Goal: Complete application form

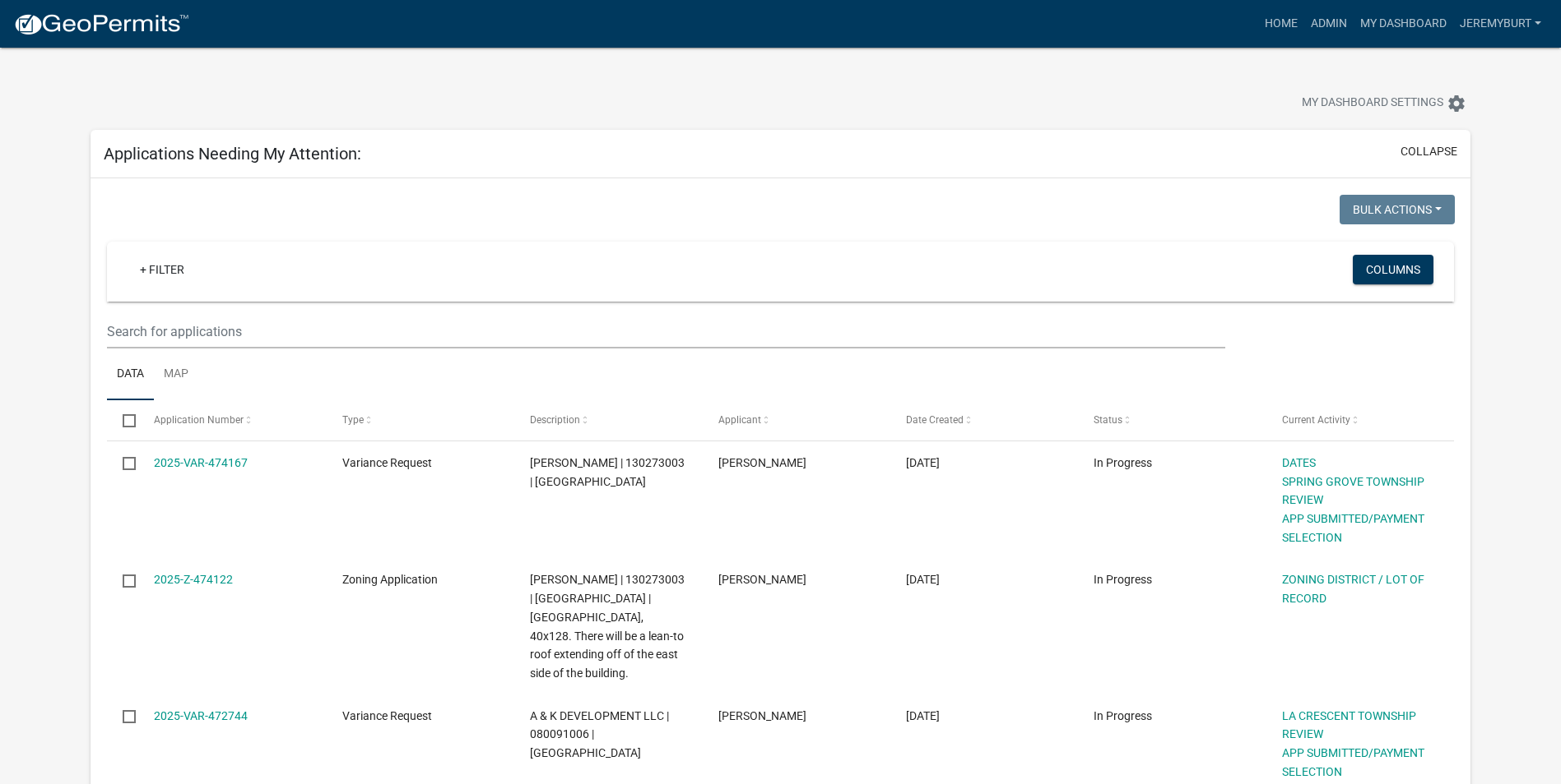
select select "1: 25"
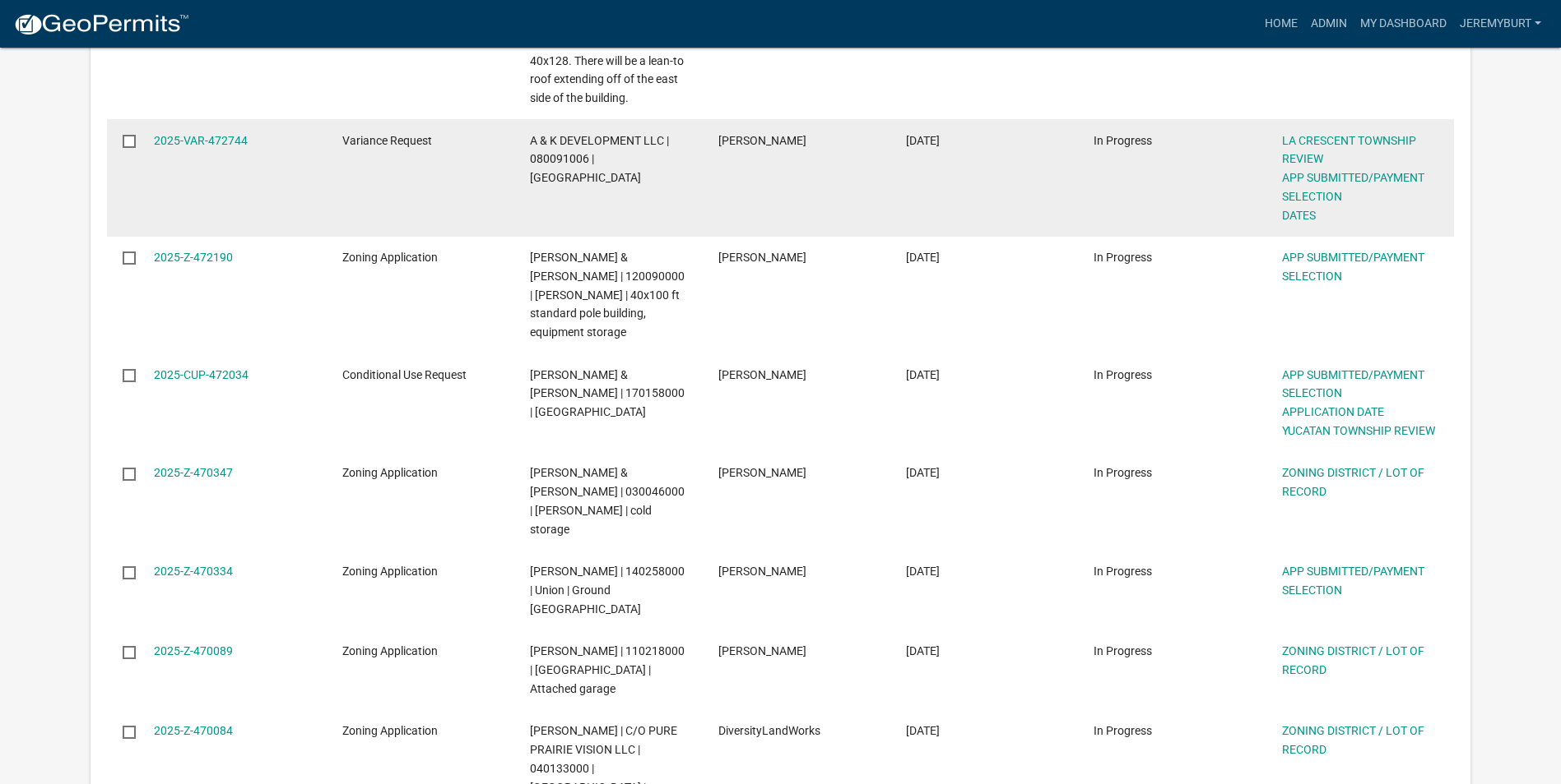
scroll to position [658, 0]
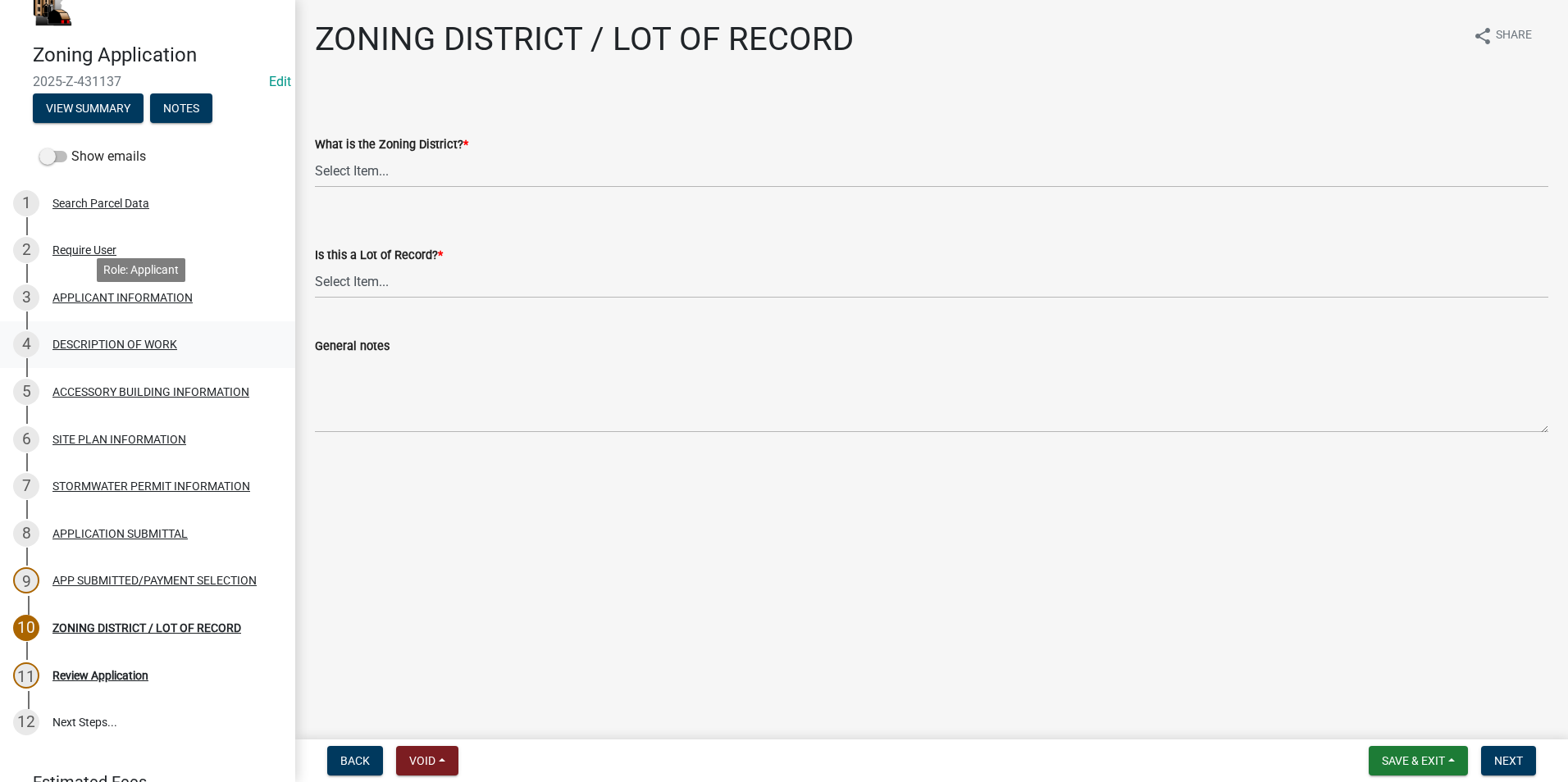
scroll to position [82, 0]
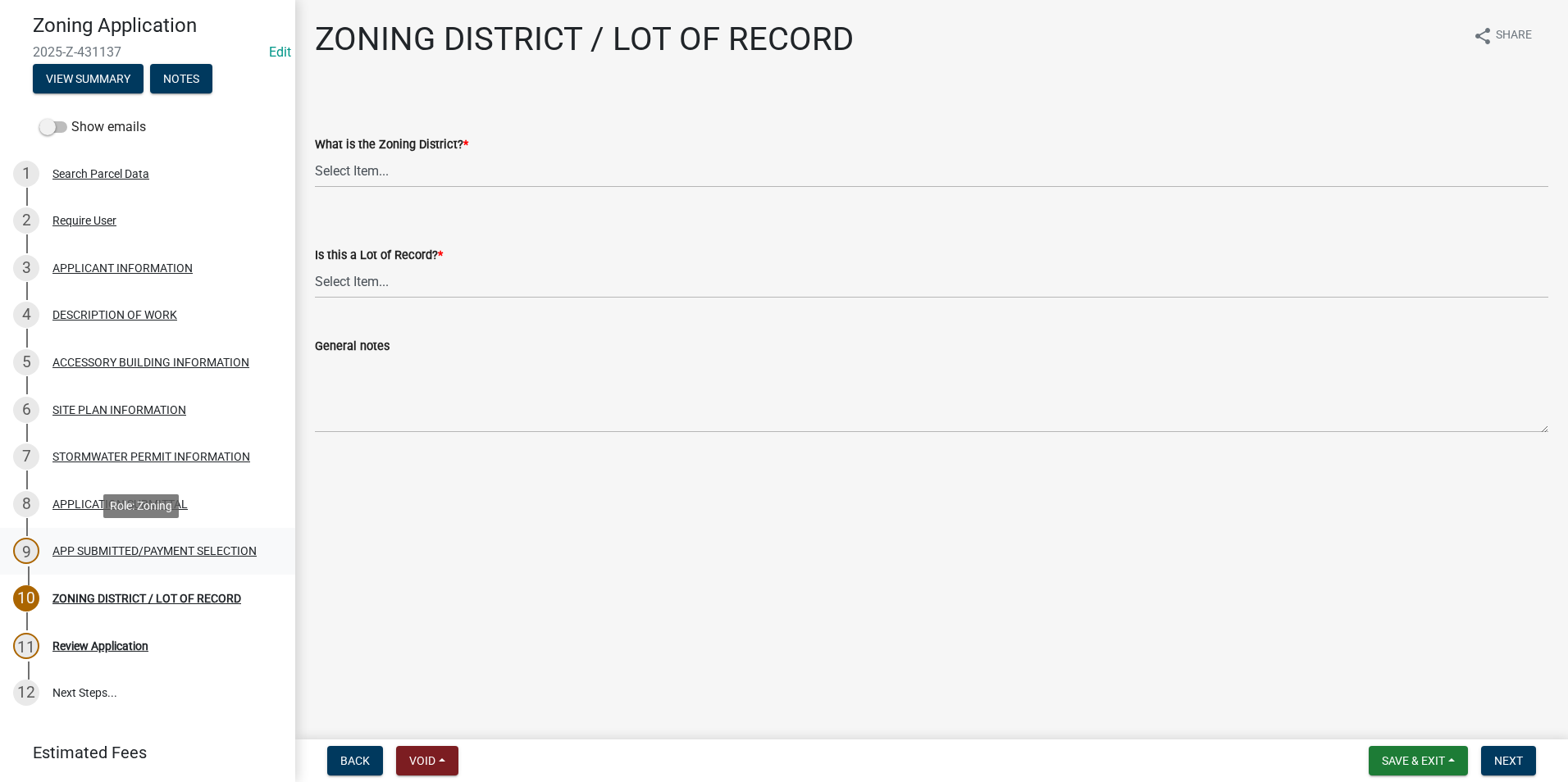
click at [116, 546] on div "APP SUBMITTED/PAYMENT SELECTION" at bounding box center [154, 551] width 205 height 12
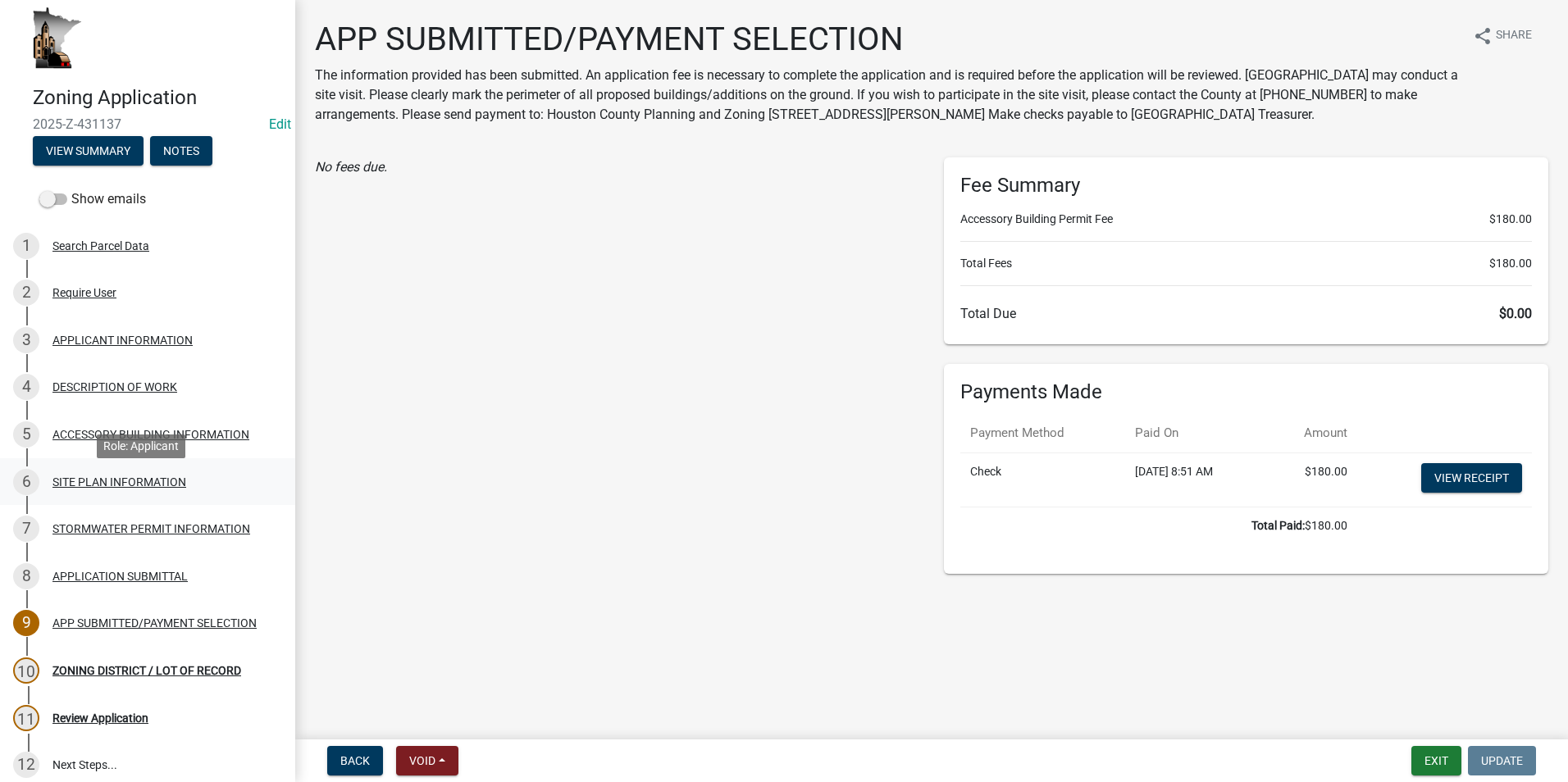
scroll to position [0, 0]
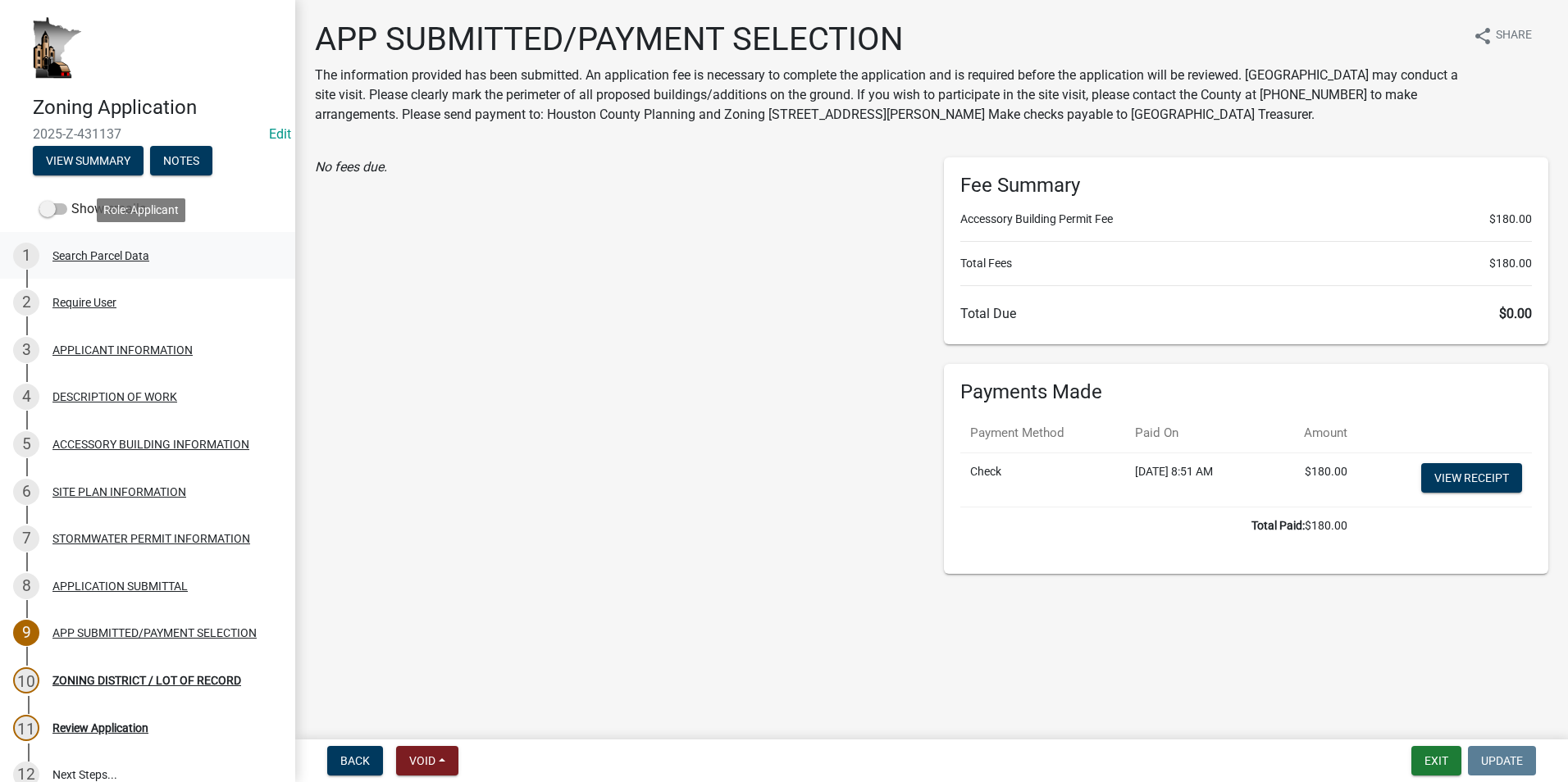
click at [66, 261] on div "Search Parcel Data" at bounding box center [100, 255] width 97 height 12
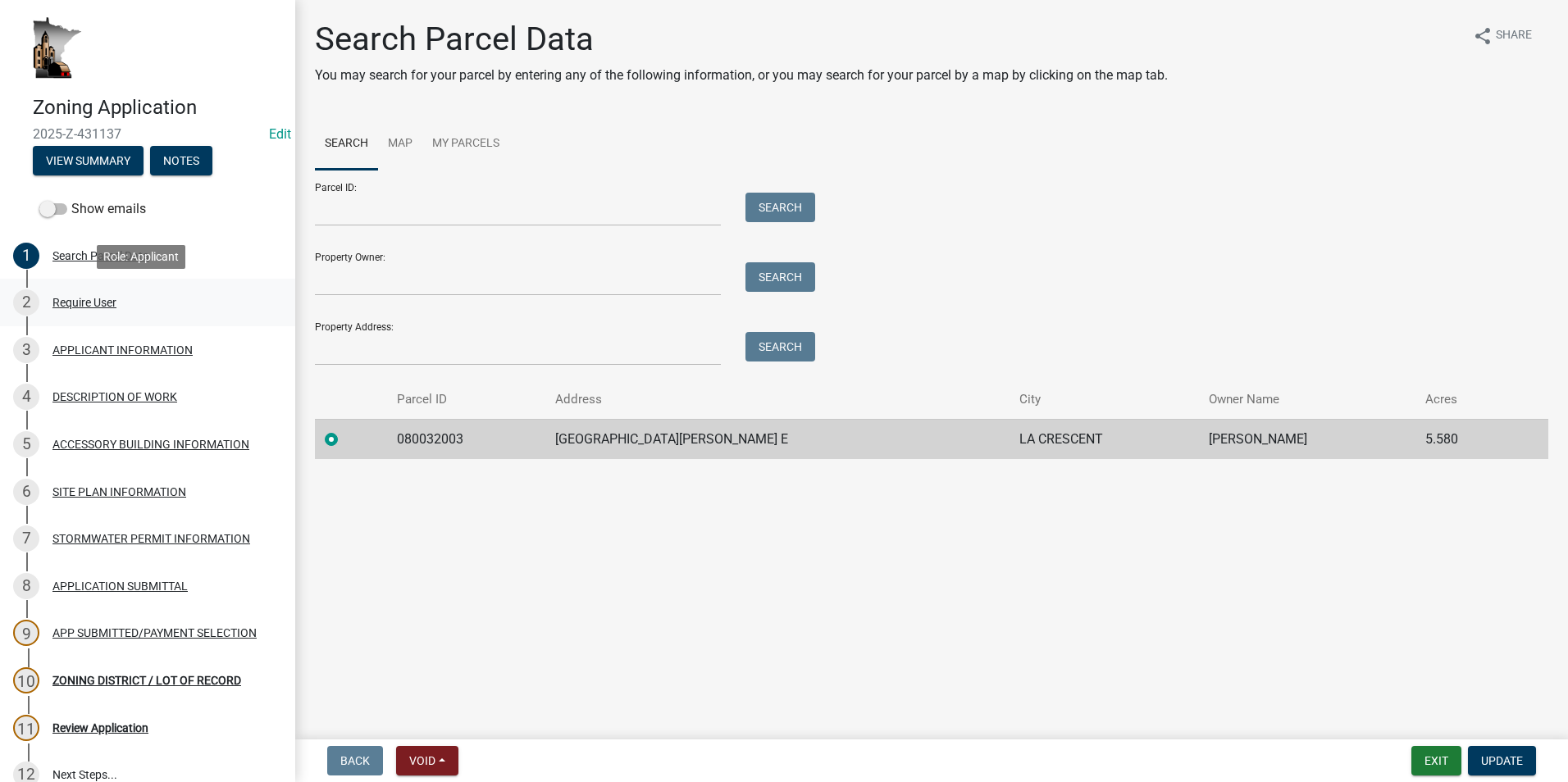
click at [72, 302] on div "Require User" at bounding box center [84, 302] width 64 height 12
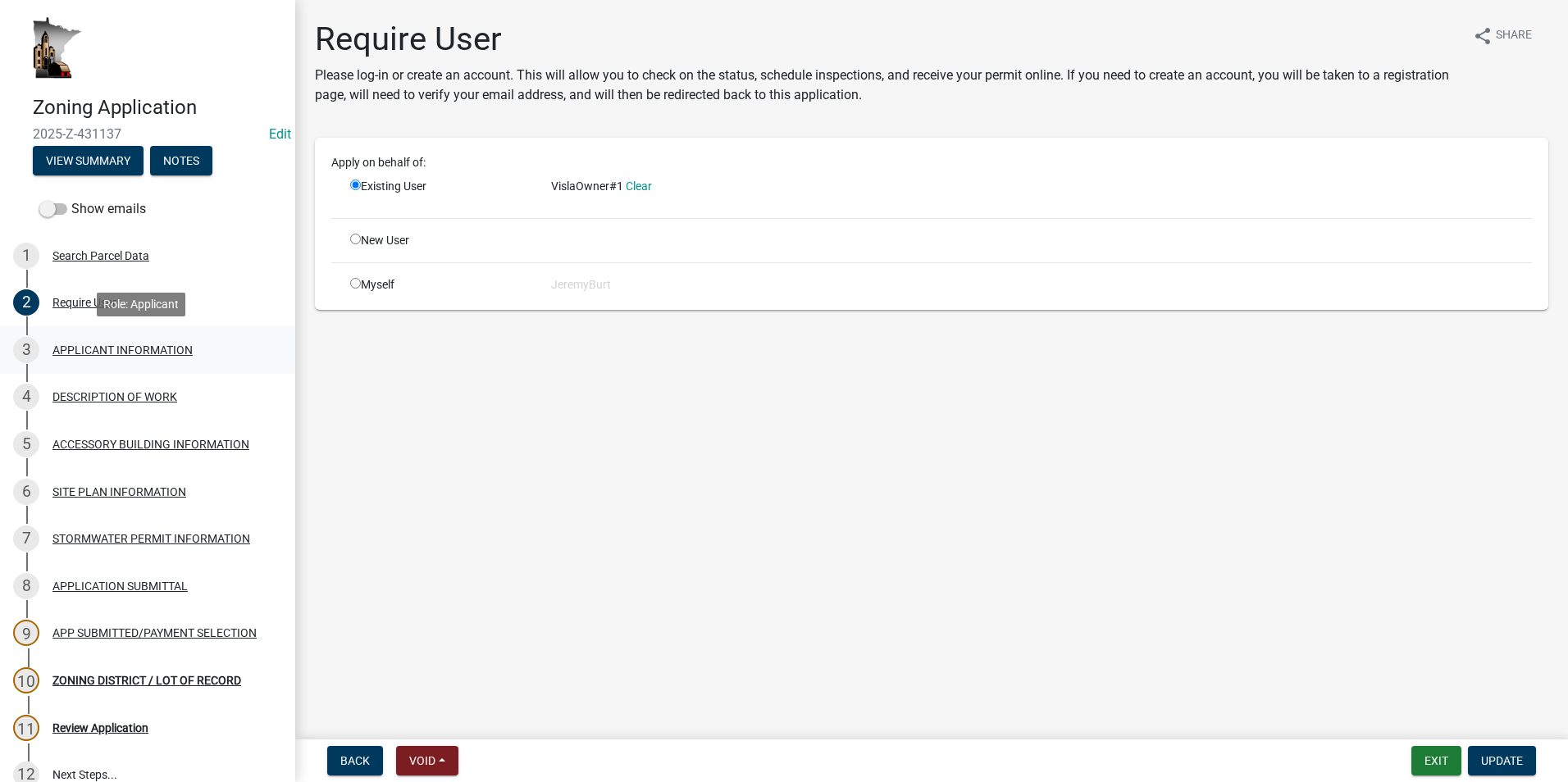
click at [104, 349] on div "APPLICANT INFORMATION" at bounding box center [122, 350] width 140 height 12
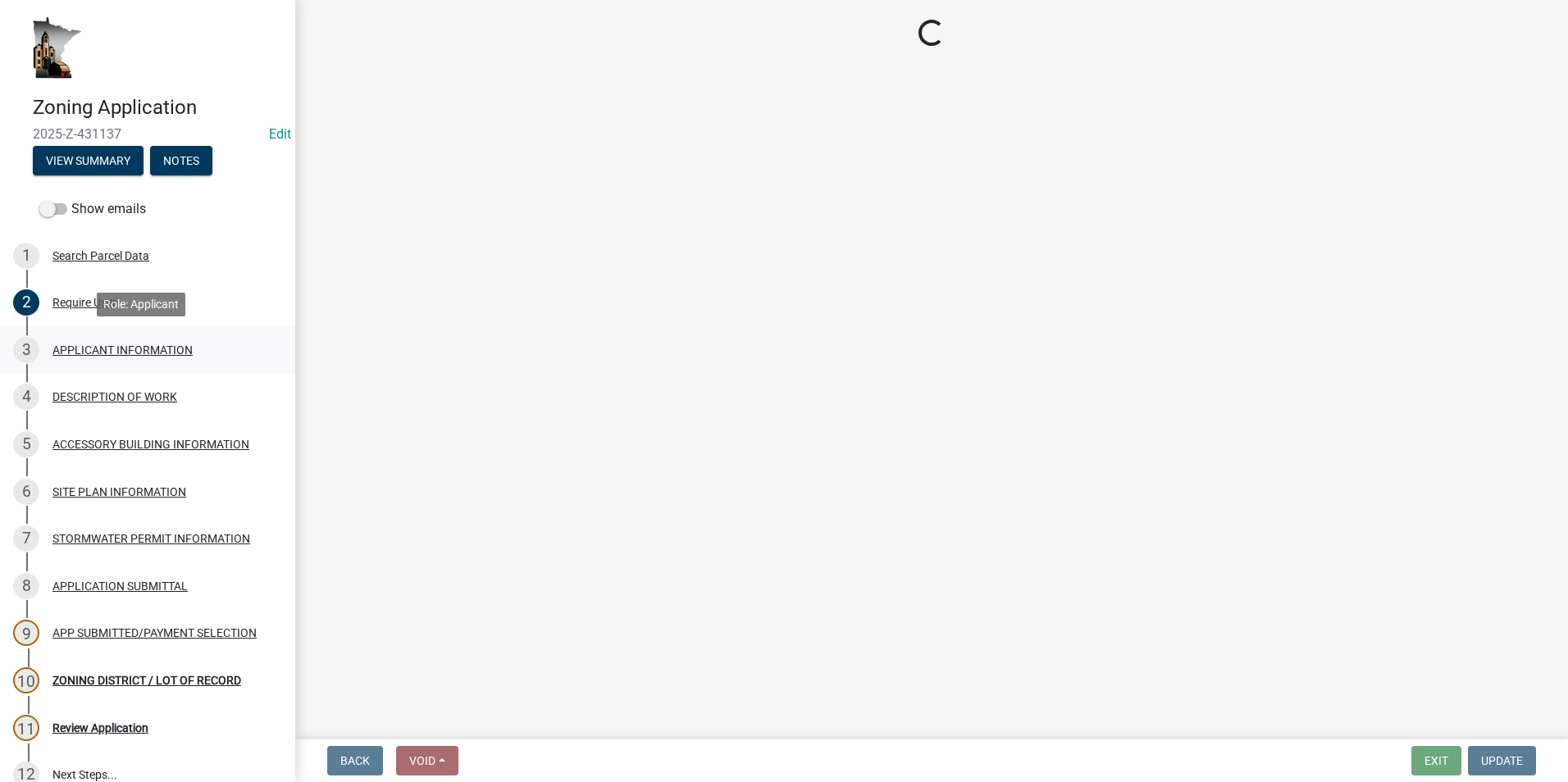
select select "884de254-84a4-4256-8abe-0e7e5fcf6e66"
select select "81c7fadf-c10b-486a-ba53-d59fb5d0dbc6"
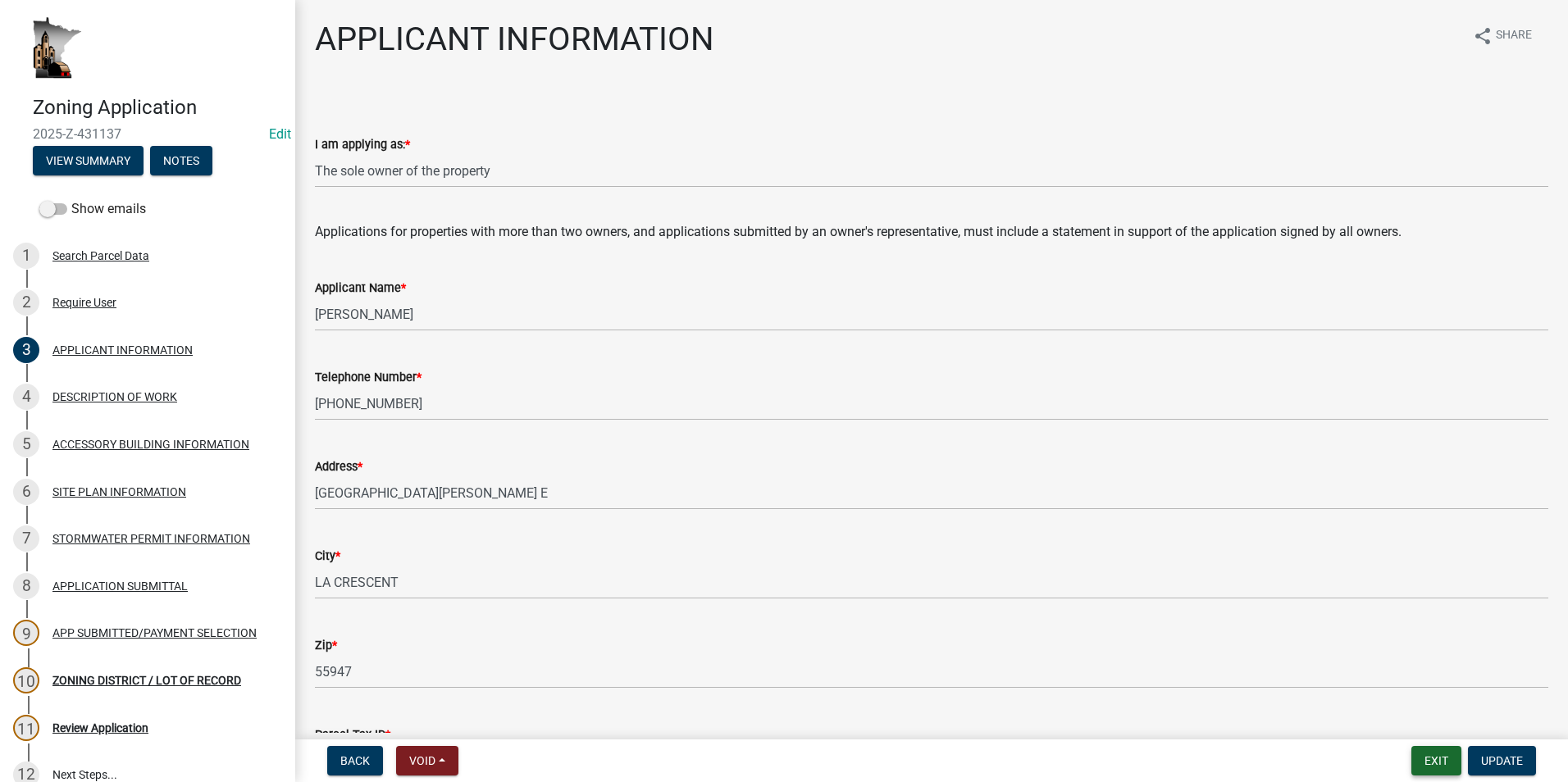
click at [1453, 758] on button "Exit" at bounding box center [1436, 761] width 50 height 29
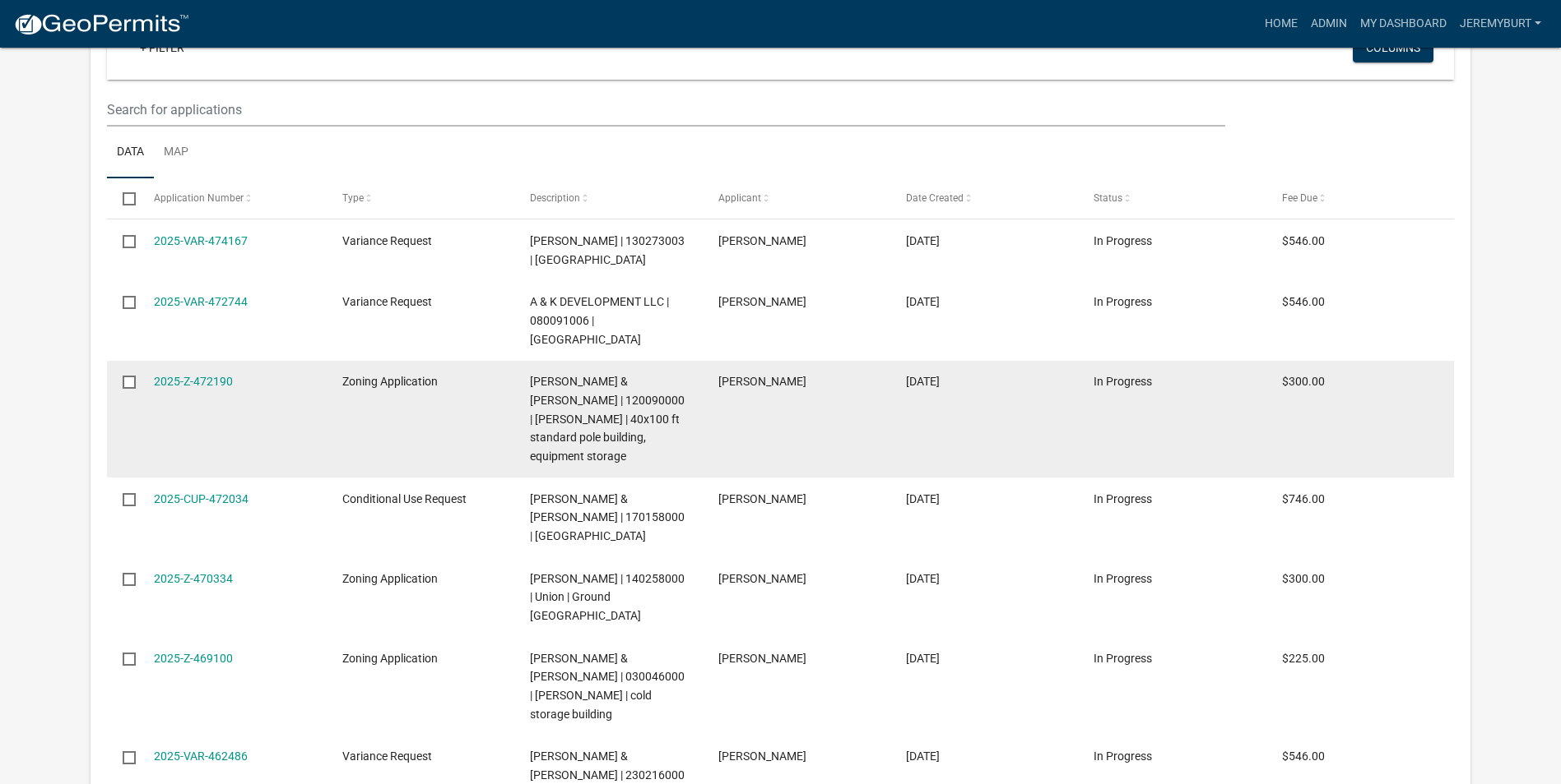
select select "1: 25"
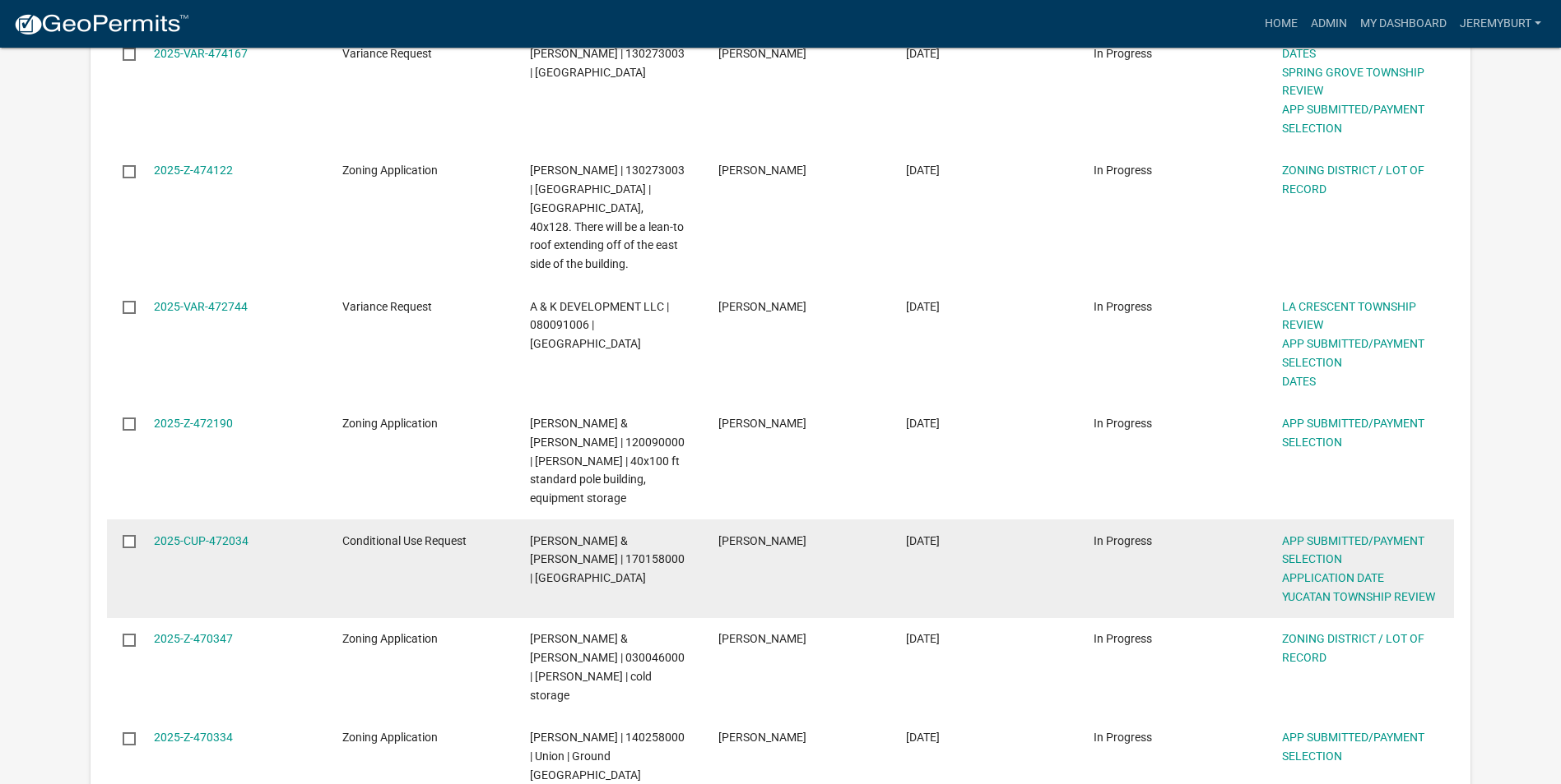
scroll to position [411, 0]
